Goal: Information Seeking & Learning: Learn about a topic

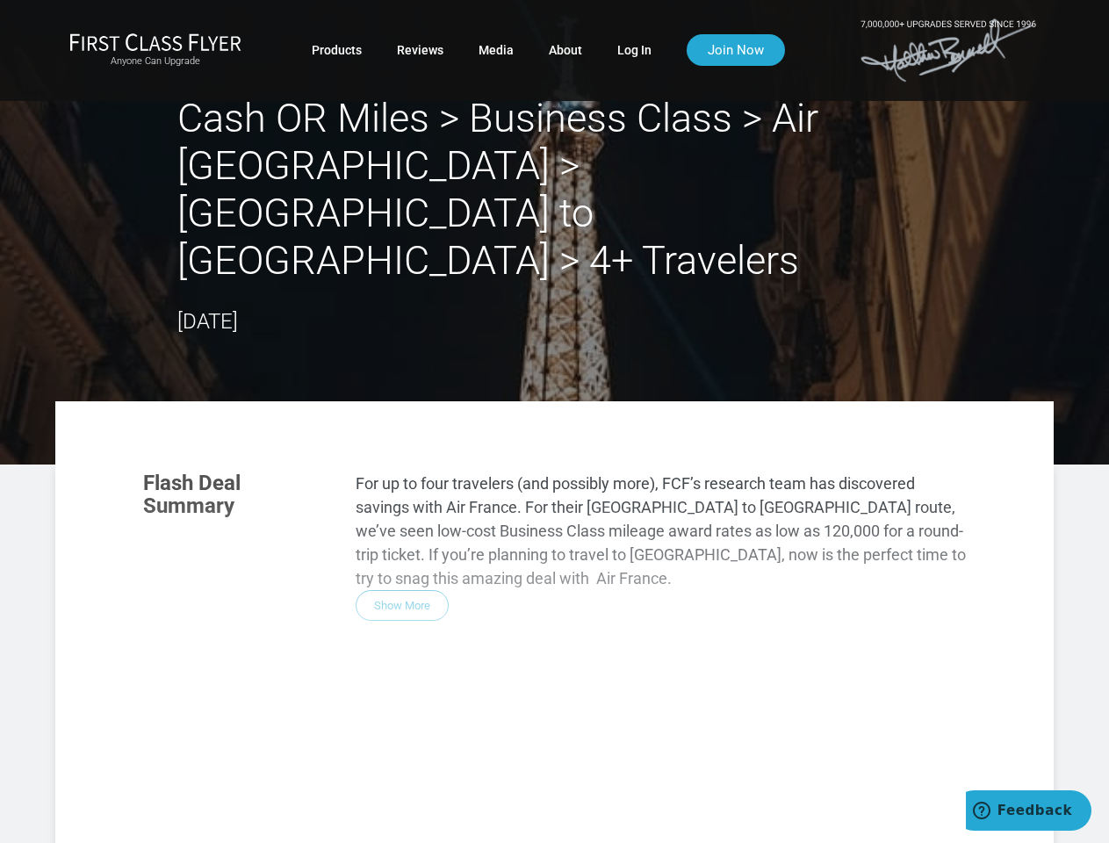
click at [554, 454] on div "Flash Deal Summary For up to four travelers (and possibly more), FCF’s research…" at bounding box center [555, 702] width 858 height 496
click at [554, 574] on div "Flash Deal Summary For up to four travelers (and possibly more), FCF’s research…" at bounding box center [555, 702] width 858 height 496
click at [402, 510] on div "Flash Deal Summary For up to four travelers (and possibly more), FCF’s research…" at bounding box center [555, 702] width 858 height 496
click at [249, 757] on div "Flash Deal Summary For up to four travelers (and possibly more), FCF’s research…" at bounding box center [555, 702] width 858 height 496
click at [393, 756] on div "Flash Deal Summary For up to four travelers (and possibly more), FCF’s research…" at bounding box center [555, 702] width 858 height 496
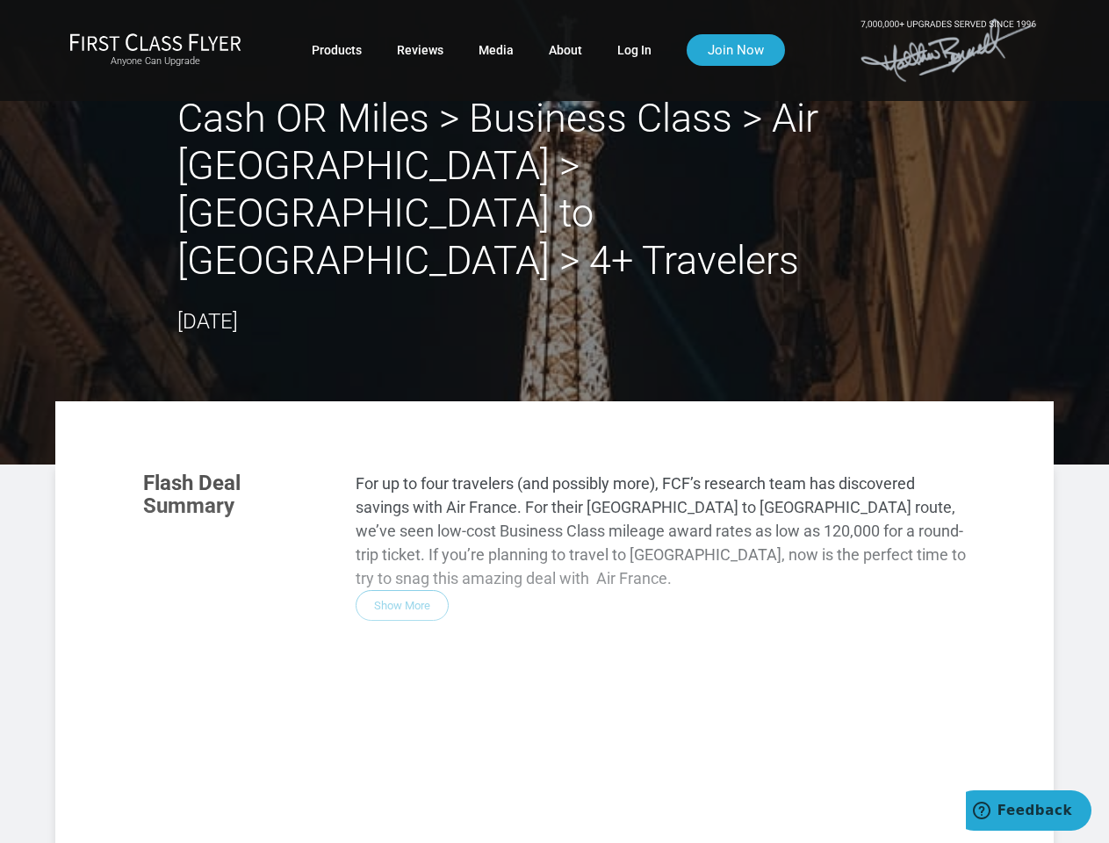
click at [537, 757] on div "Flash Deal Summary For up to four travelers (and possibly more), FCF’s research…" at bounding box center [555, 702] width 858 height 496
click at [392, 824] on div "Flash Deal Summary For up to four travelers (and possibly more), FCF’s research…" at bounding box center [555, 702] width 858 height 496
click at [393, 824] on div "Flash Deal Summary For up to four travelers (and possibly more), FCF’s research…" at bounding box center [555, 702] width 858 height 496
click at [837, 793] on div "Flash Deal Summary For up to four travelers (and possibly more), FCF’s research…" at bounding box center [555, 702] width 858 height 496
click at [1028, 810] on span "Feedback" at bounding box center [1034, 810] width 75 height 16
